Goal: Transaction & Acquisition: Purchase product/service

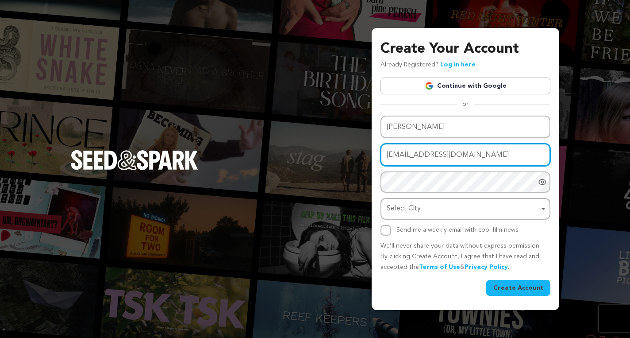
type input "[EMAIL_ADDRESS][DOMAIN_NAME]"
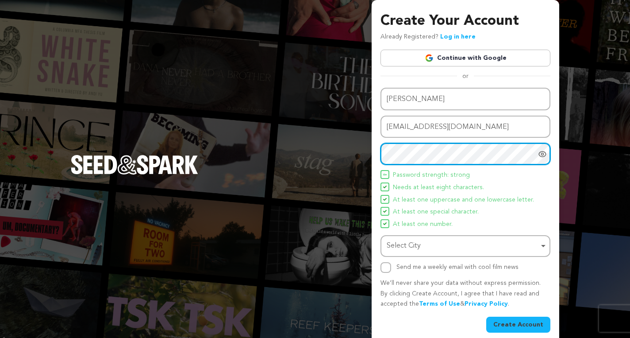
click at [458, 239] on div "Select City Remove item" at bounding box center [463, 245] width 152 height 13
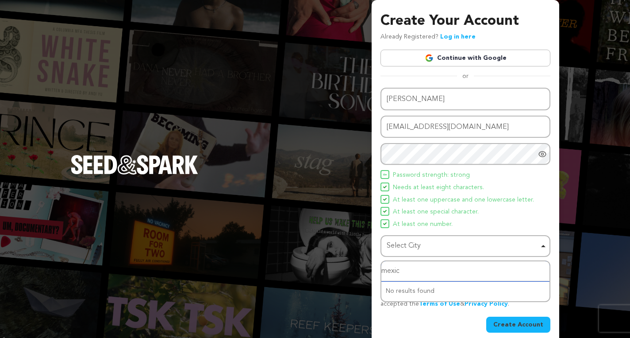
type input "mexico"
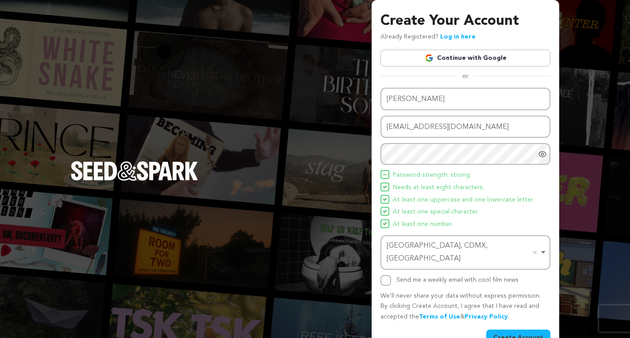
scroll to position [9, 0]
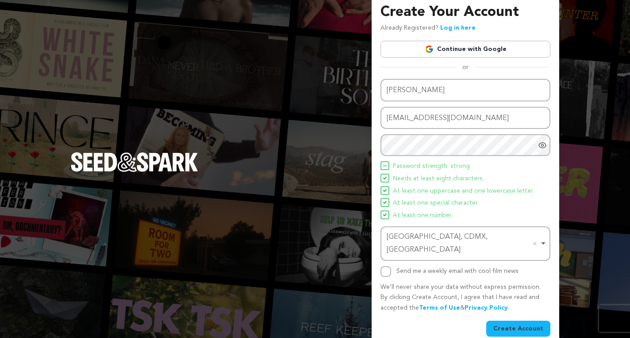
click at [517, 320] on button "Create Account" at bounding box center [518, 328] width 64 height 16
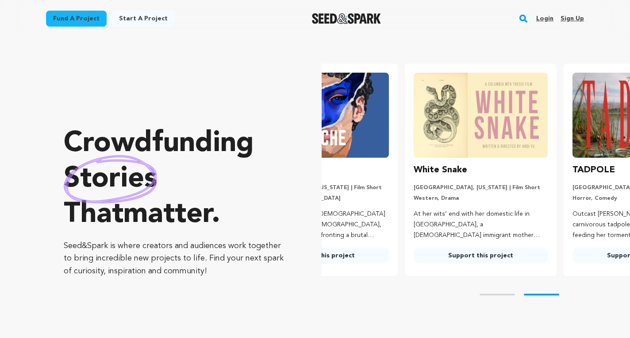
click at [548, 19] on link "Login" at bounding box center [545, 19] width 17 height 14
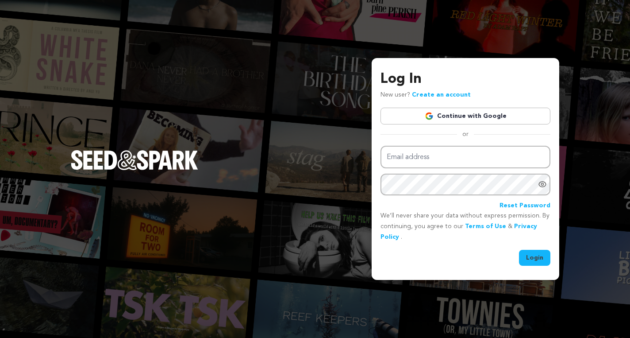
click at [501, 112] on link "Continue with Google" at bounding box center [466, 116] width 170 height 17
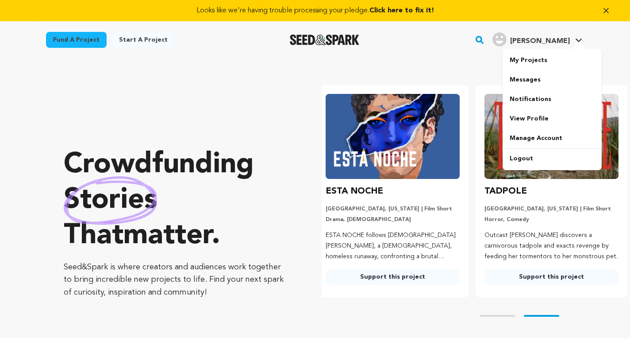
scroll to position [0, 166]
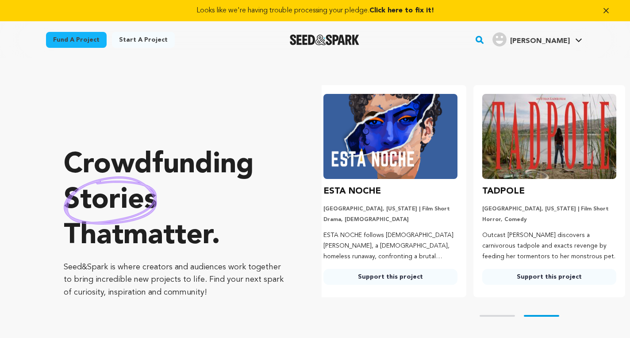
click at [404, 7] on span "Click here to fix it!" at bounding box center [402, 10] width 65 height 7
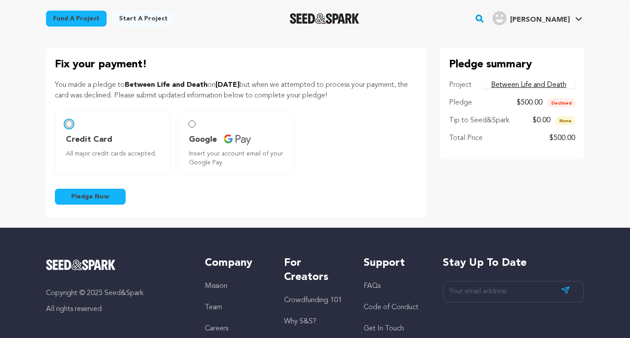
click at [69, 122] on input "Credit Card All major credit cards accepted." at bounding box center [69, 123] width 7 height 7
radio input "false"
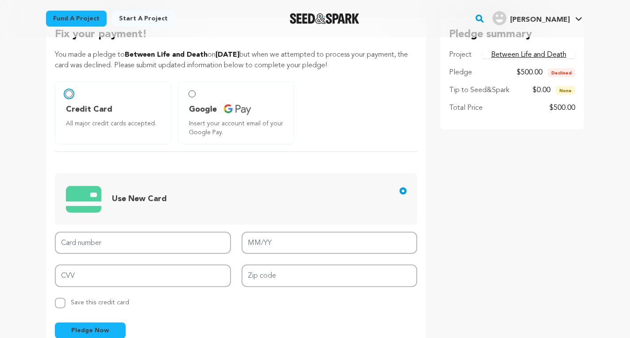
scroll to position [31, 0]
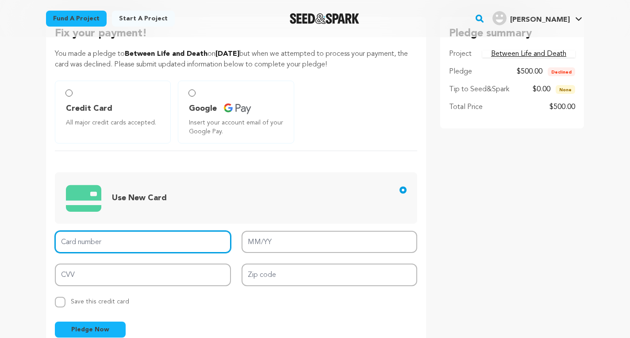
click at [89, 239] on input "Card number" at bounding box center [143, 242] width 176 height 23
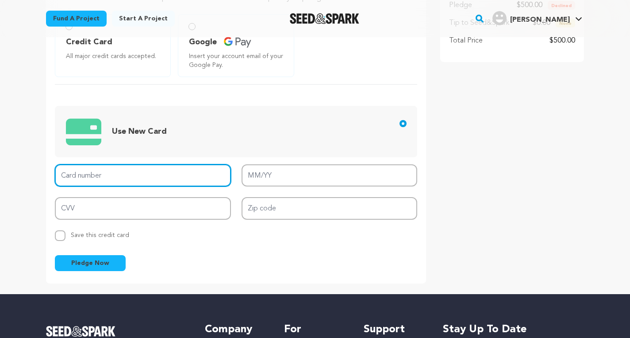
scroll to position [97, 0]
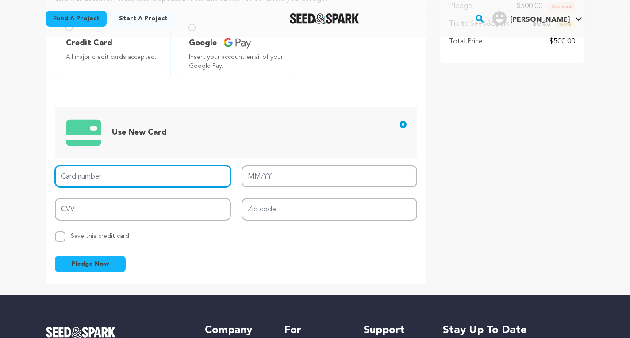
click at [148, 179] on input "Card number" at bounding box center [143, 176] width 176 height 23
type input "3766 7386 3837 001"
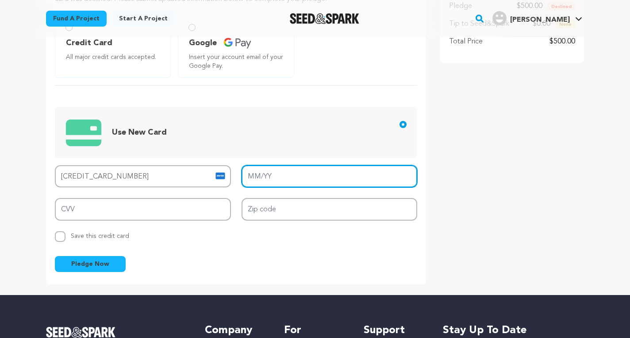
click at [301, 173] on input "MM/YY" at bounding box center [330, 176] width 176 height 23
type input "01/27"
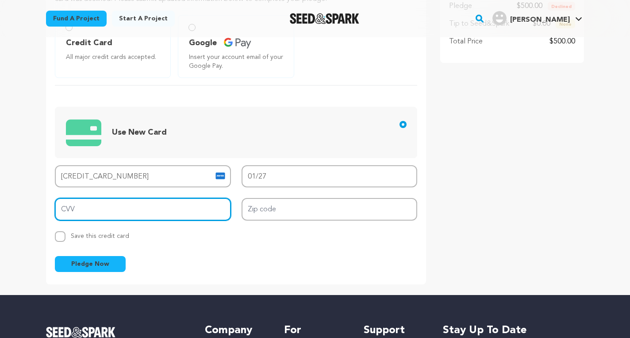
click at [92, 211] on input "CVV" at bounding box center [143, 209] width 176 height 23
type input "9115"
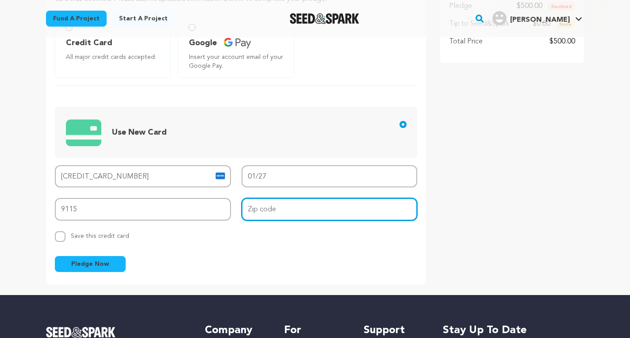
click at [323, 209] on input "Zip code" at bounding box center [330, 209] width 176 height 23
type input "60605"
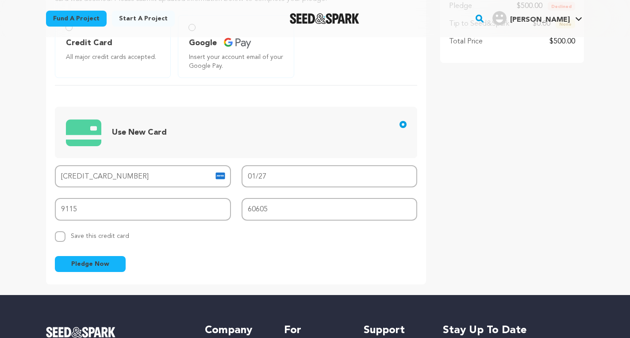
click at [104, 237] on span "Save this credit card" at bounding box center [100, 234] width 58 height 10
click at [66, 237] on input "Replace saved credit card Save this credit card" at bounding box center [60, 236] width 11 height 11
checkbox input "true"
click at [111, 268] on button "Pledge Now" at bounding box center [90, 264] width 71 height 16
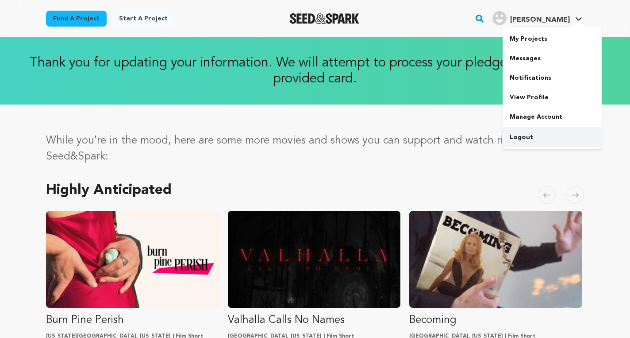
click at [529, 135] on link "Logout" at bounding box center [552, 136] width 99 height 19
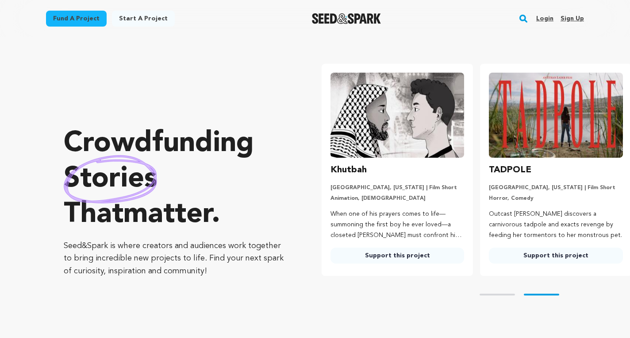
click at [544, 17] on link "Login" at bounding box center [545, 19] width 17 height 14
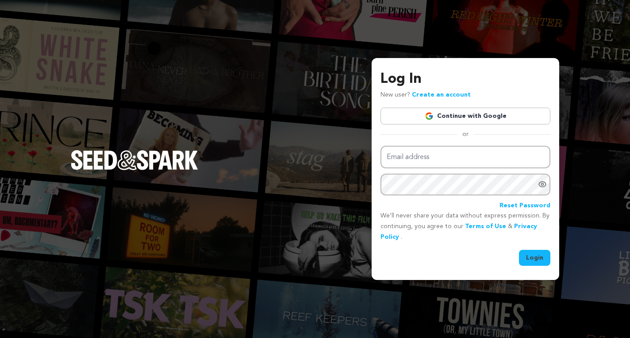
click at [487, 256] on div "Login" at bounding box center [466, 258] width 170 height 16
click at [451, 94] on link "Create an account" at bounding box center [441, 95] width 59 height 6
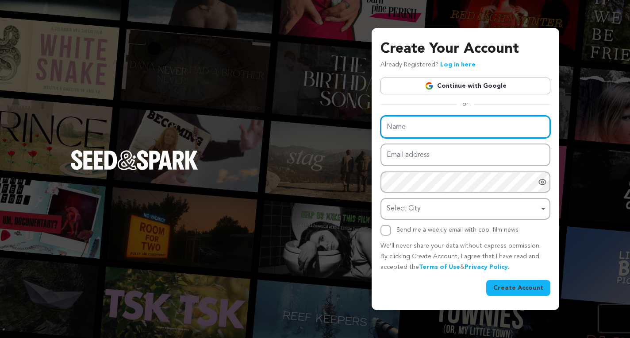
click at [436, 131] on input "Name" at bounding box center [466, 127] width 170 height 23
type input "Serena Cruz"
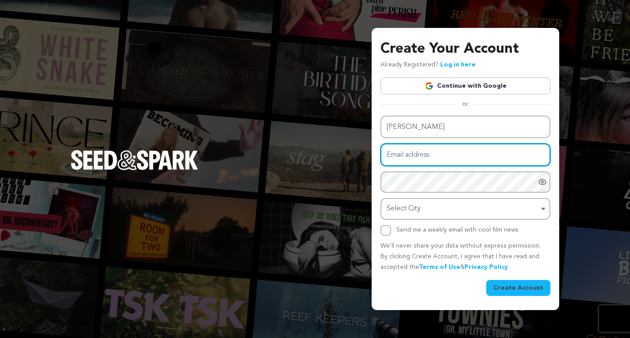
click at [424, 157] on input "Email address" at bounding box center [466, 154] width 170 height 23
type input "[EMAIL_ADDRESS][DOMAIN_NAME]"
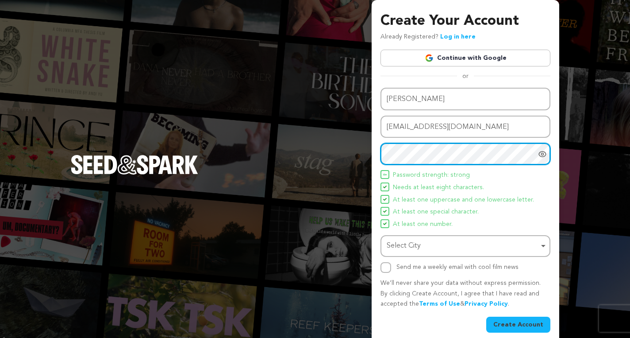
click at [404, 247] on div "Select City Remove item" at bounding box center [463, 245] width 152 height 13
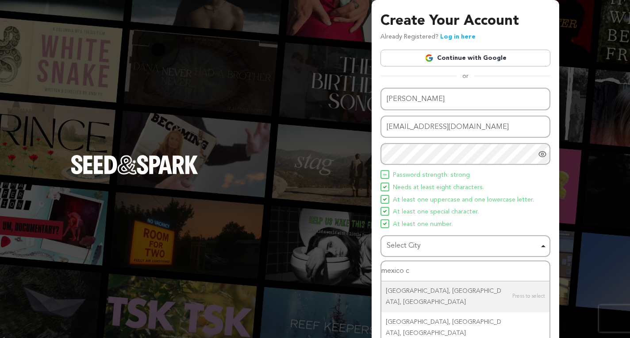
type input "mexico ci"
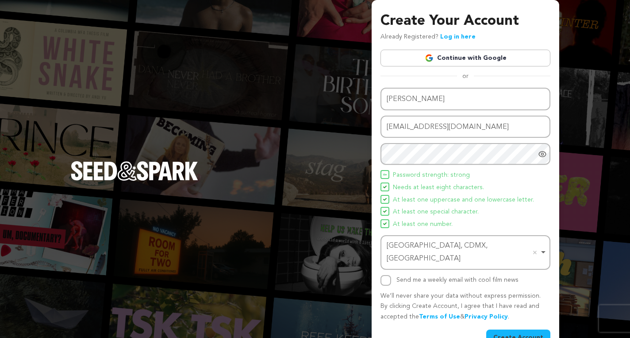
click at [521, 329] on button "Create Account" at bounding box center [518, 337] width 64 height 16
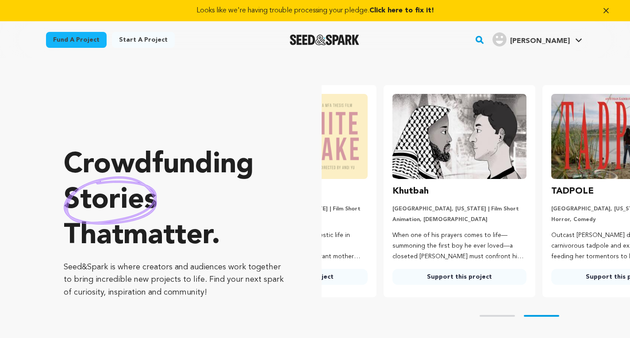
scroll to position [0, 166]
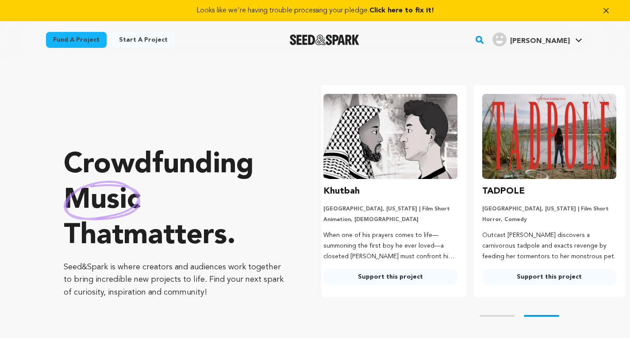
click at [415, 8] on span "Click here to fix it!" at bounding box center [402, 10] width 65 height 7
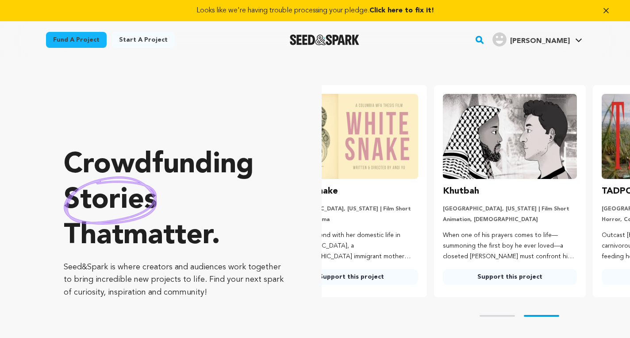
click at [401, 11] on span "Click here to fix it!" at bounding box center [402, 10] width 65 height 7
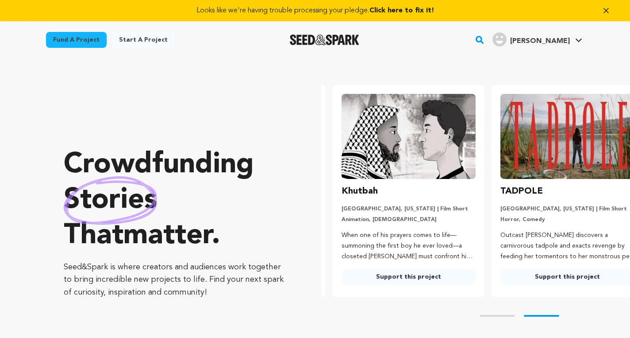
scroll to position [0, 166]
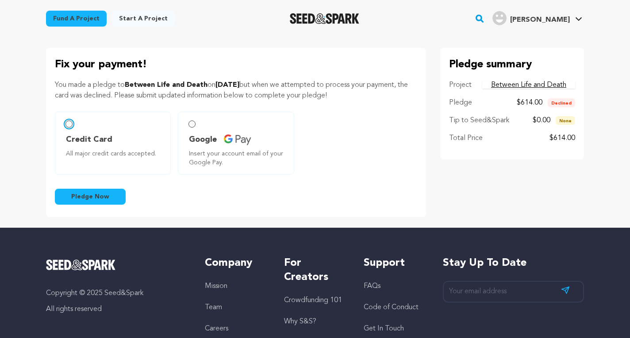
click at [71, 122] on input "Credit Card All major credit cards accepted." at bounding box center [69, 123] width 7 height 7
radio input "false"
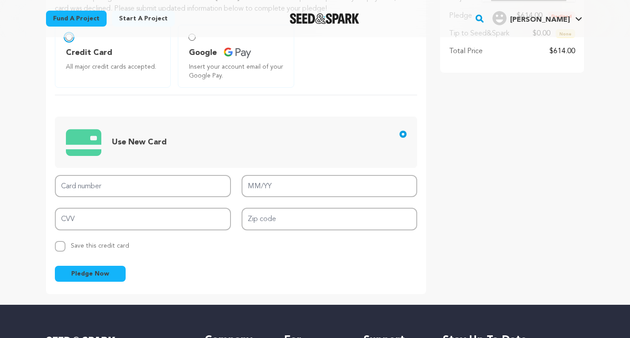
scroll to position [100, 0]
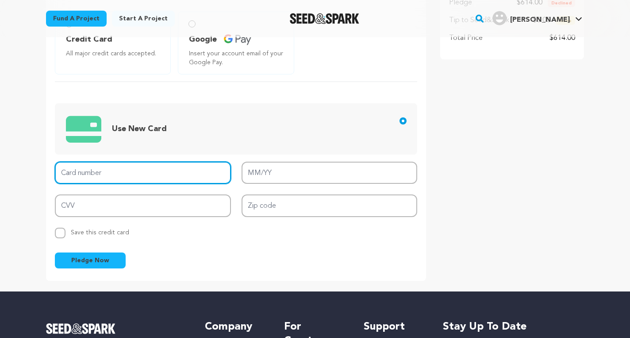
click at [112, 173] on input "Card number" at bounding box center [143, 173] width 176 height 23
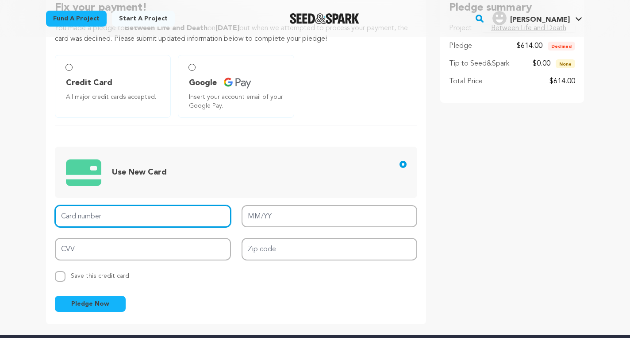
scroll to position [56, 0]
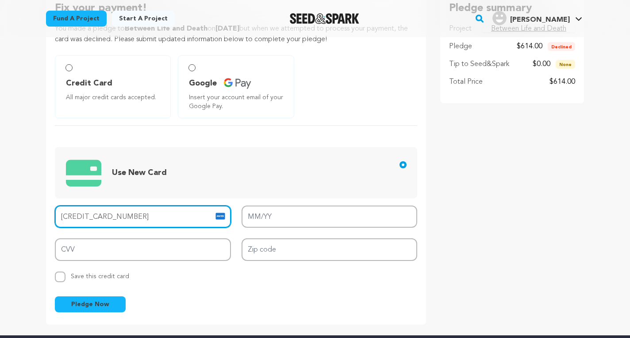
type input "3717 7870 1913 008"
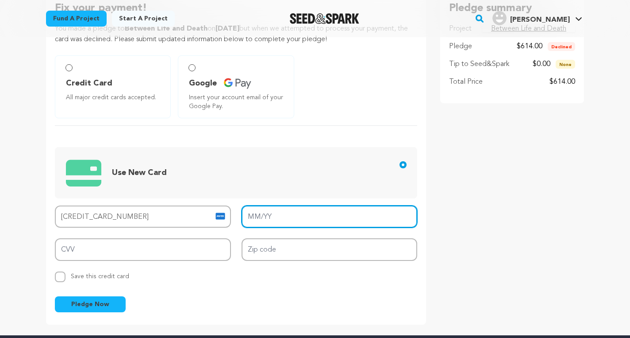
click at [257, 220] on input "MM/YY" at bounding box center [330, 216] width 176 height 23
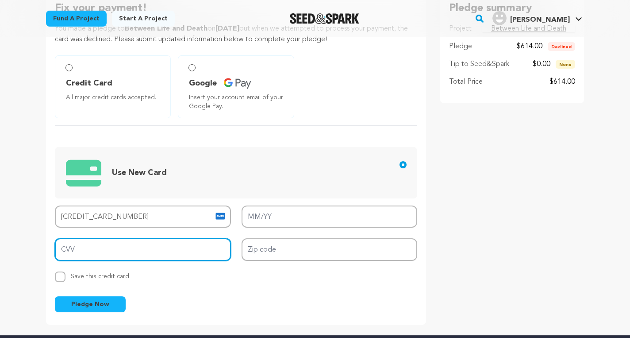
click at [134, 249] on input "CVV" at bounding box center [143, 249] width 176 height 23
type input "8113"
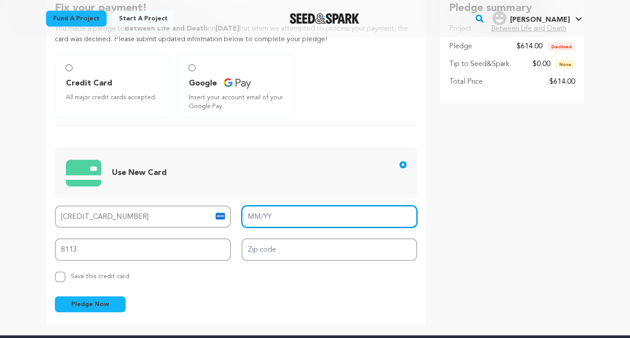
click at [259, 220] on input "MM/YY" at bounding box center [330, 216] width 176 height 23
type input "1"
type input "01/30"
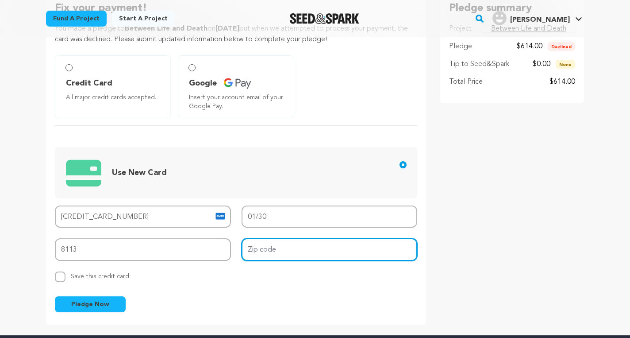
click at [255, 252] on input "Zip code" at bounding box center [330, 249] width 176 height 23
type input "60605"
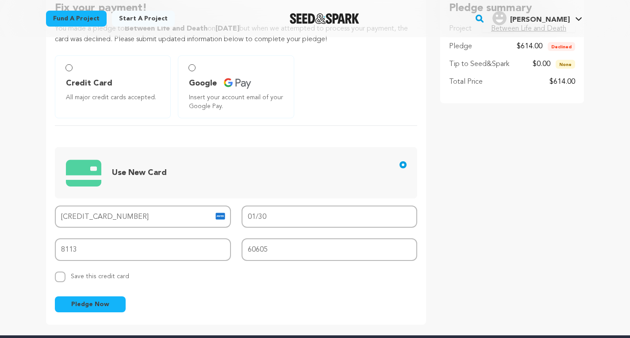
click at [168, 297] on div "Pledge Now" at bounding box center [236, 304] width 363 height 16
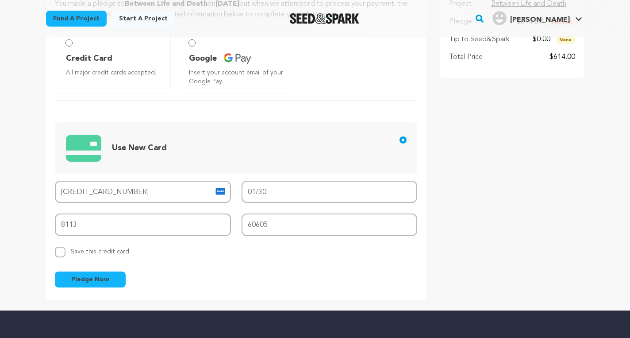
scroll to position [85, 0]
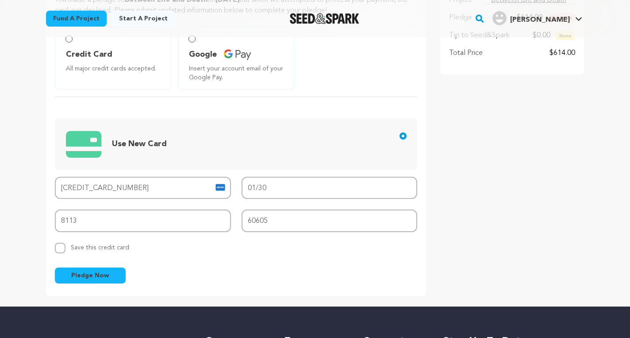
click at [123, 247] on span "Save this credit card" at bounding box center [100, 246] width 58 height 10
click at [66, 247] on input "Replace saved credit card Save this credit card" at bounding box center [60, 248] width 11 height 11
checkbox input "true"
click at [119, 273] on button "Pledge Now" at bounding box center [90, 275] width 71 height 16
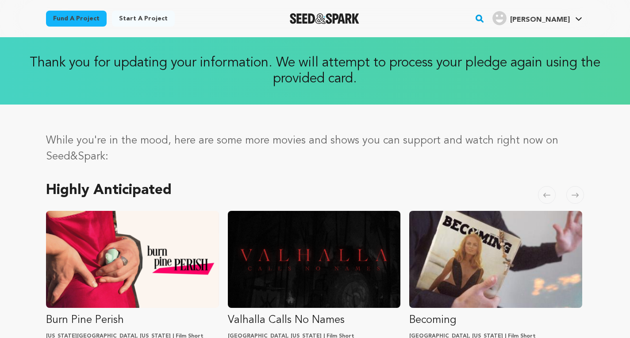
click at [562, 14] on div "Serena C." at bounding box center [531, 18] width 77 height 14
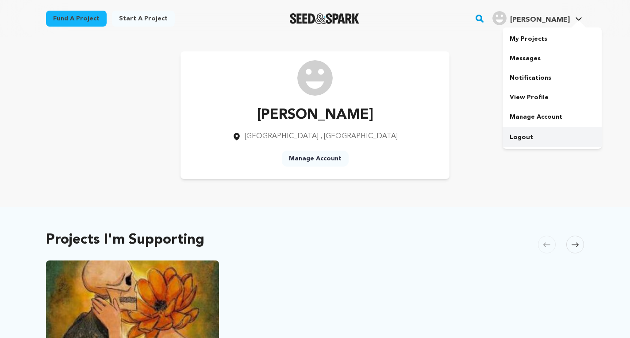
click at [529, 139] on link "Logout" at bounding box center [552, 136] width 99 height 19
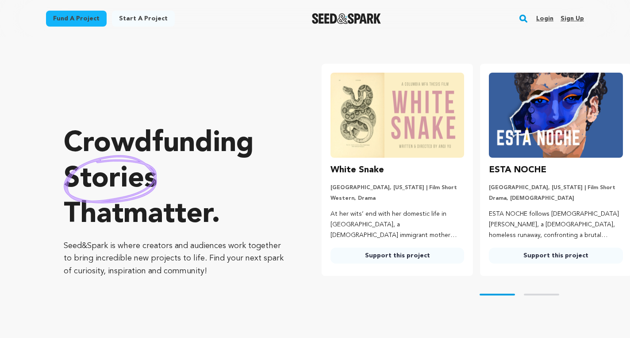
click at [546, 21] on link "Login" at bounding box center [545, 19] width 17 height 14
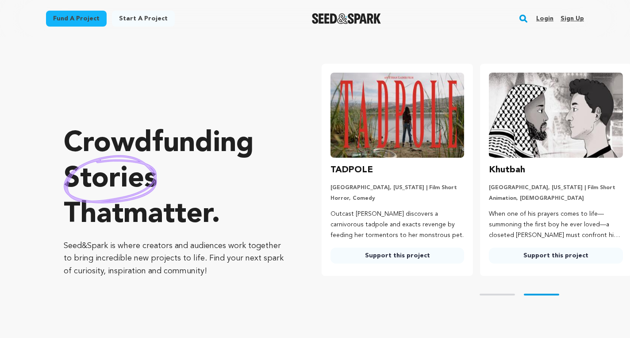
click at [548, 18] on link "Login" at bounding box center [545, 19] width 17 height 14
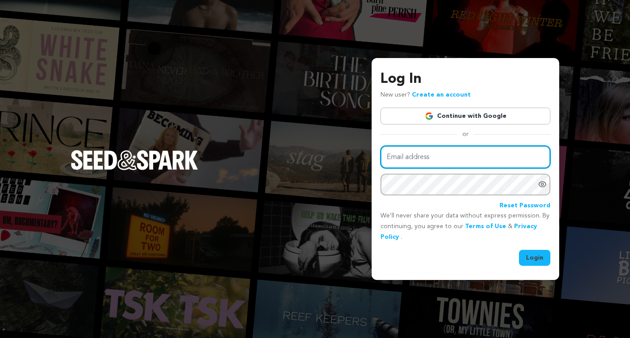
type input "[EMAIL_ADDRESS][DOMAIN_NAME]"
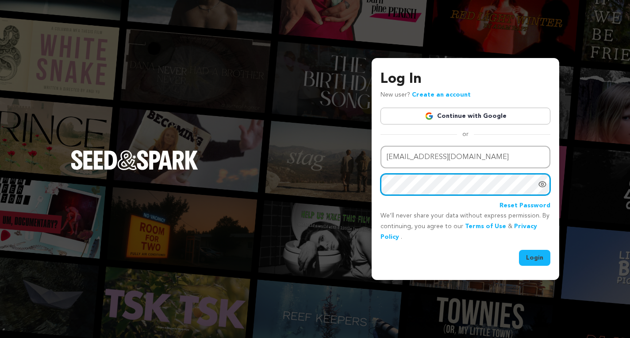
click at [519, 250] on button "Login" at bounding box center [534, 258] width 31 height 16
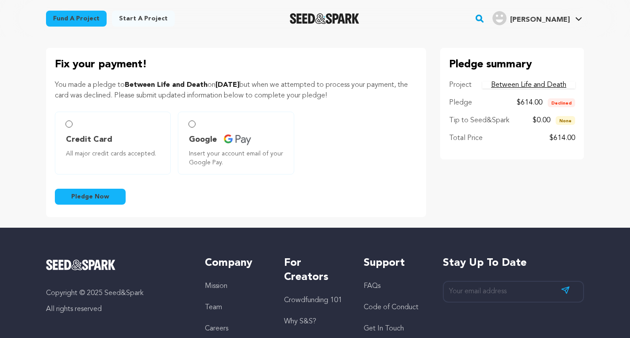
click at [556, 18] on span "[PERSON_NAME]" at bounding box center [540, 19] width 60 height 7
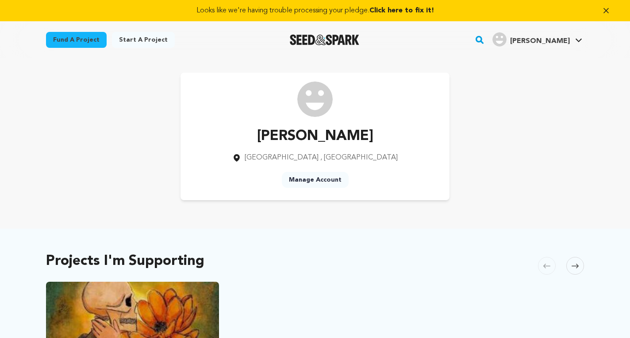
click at [399, 7] on span "Click here to fix it!" at bounding box center [402, 10] width 65 height 7
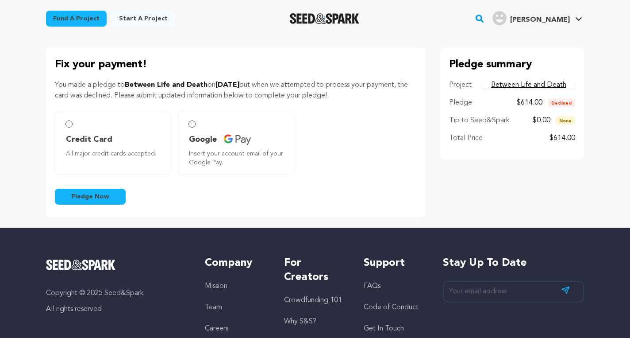
click at [92, 134] on span "Credit Card" at bounding box center [89, 139] width 46 height 12
radio input "true"
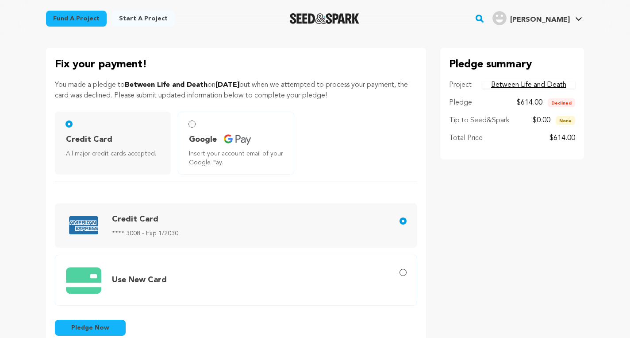
click at [100, 328] on span "Pledge Now" at bounding box center [90, 327] width 38 height 9
